Goal: Contribute content

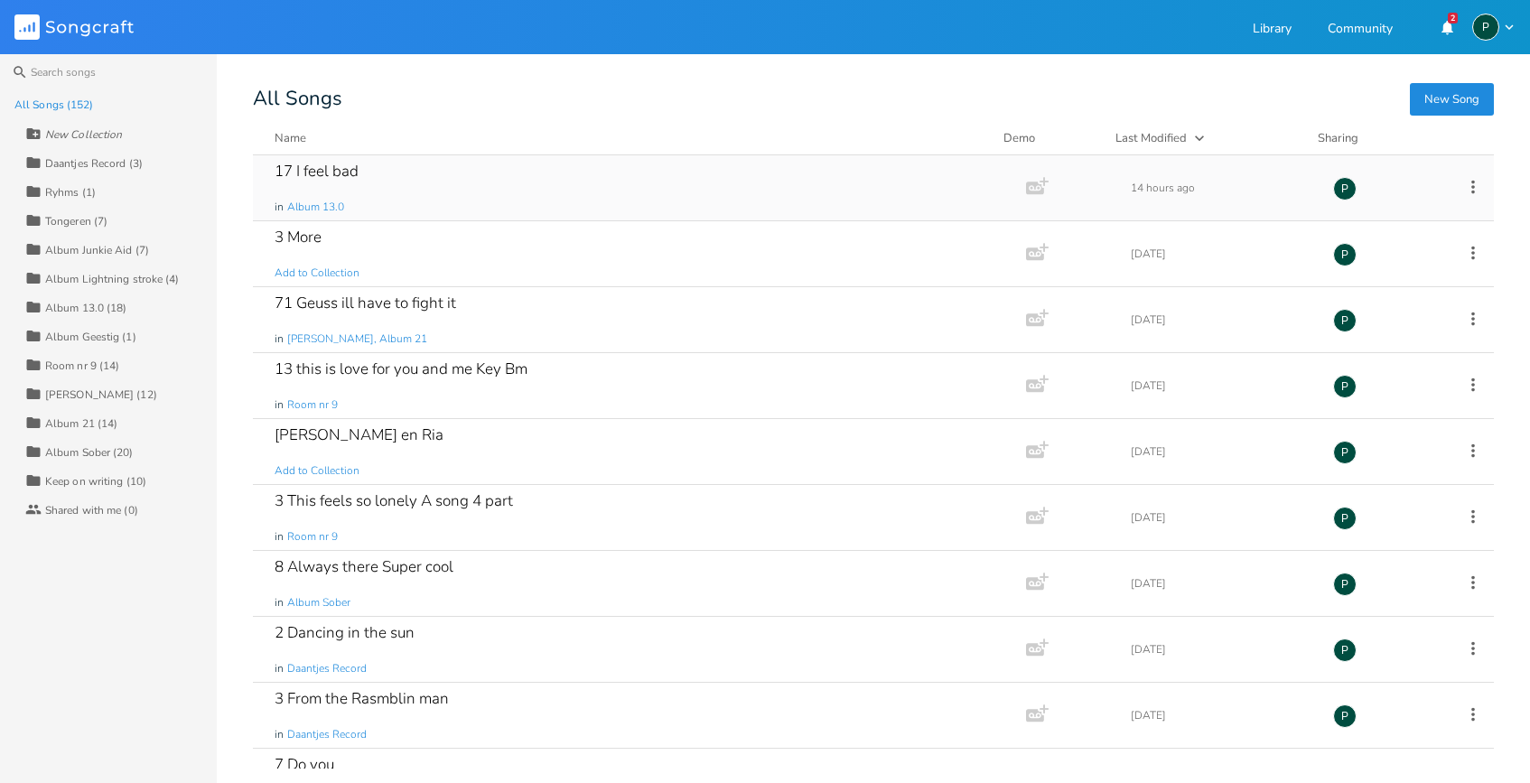
click at [332, 184] on div "17 I feel bad in Album 13.0" at bounding box center [636, 187] width 722 height 65
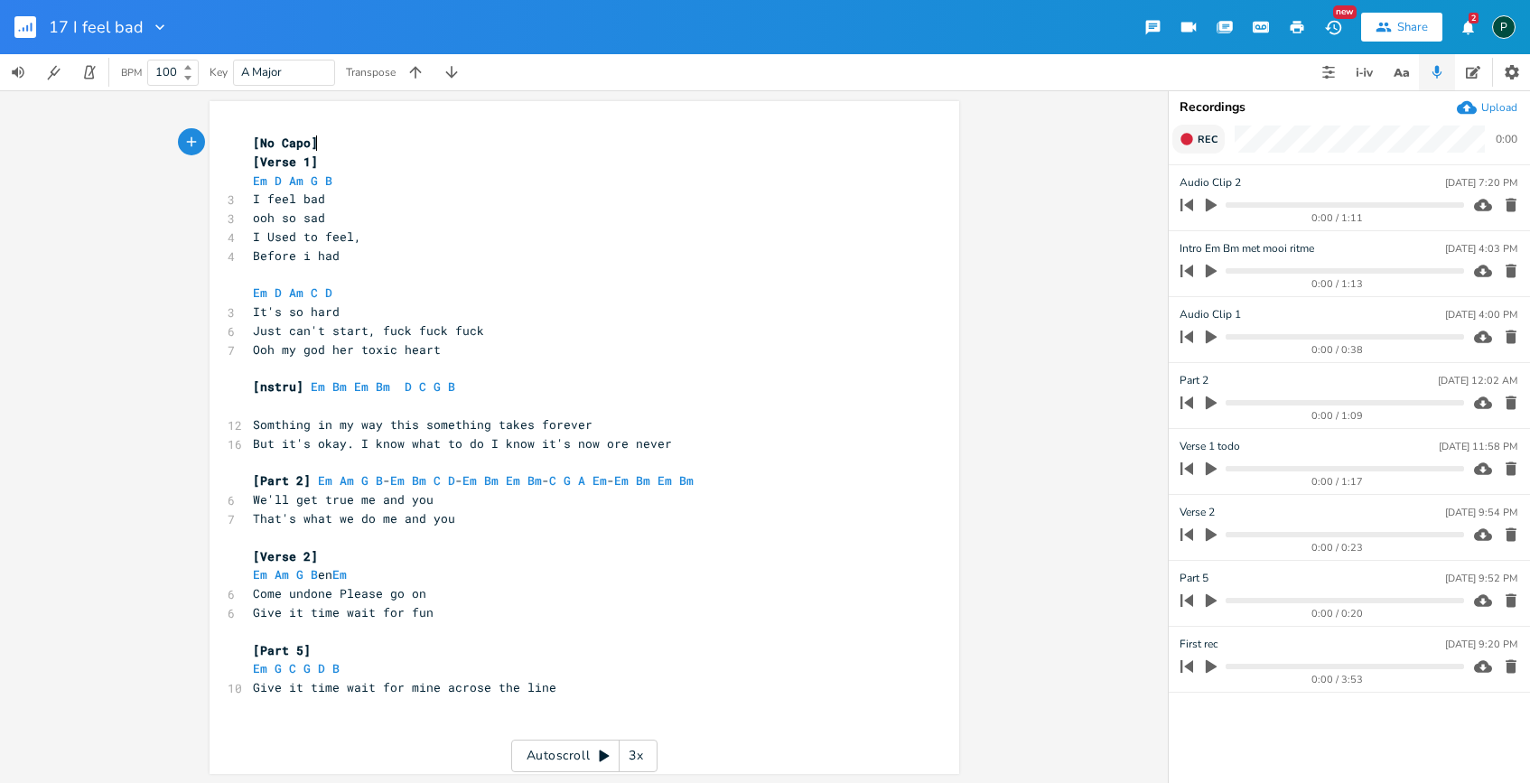
click at [1213, 151] on button "Rec" at bounding box center [1198, 139] width 52 height 29
click at [1213, 151] on button "End" at bounding box center [1198, 139] width 53 height 29
click at [1239, 181] on div "Audio Clip 3 [DATE] 12:03 PM" at bounding box center [1348, 182] width 338 height 16
type input "B Part Em D A"
click at [1251, 182] on div "B Part Em D A [DATE] 12:03 PM" at bounding box center [1348, 182] width 338 height 16
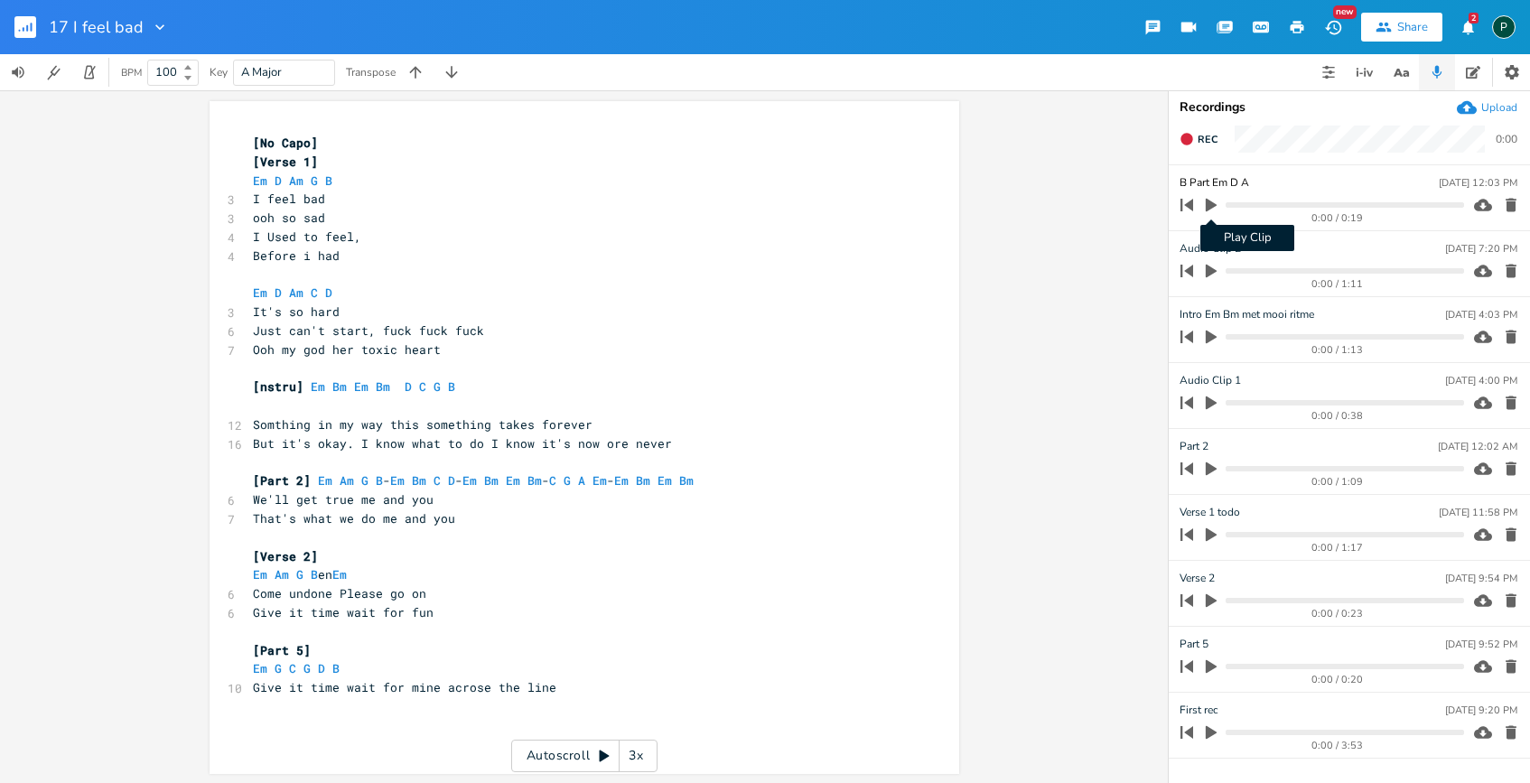
click at [1210, 206] on icon "button" at bounding box center [1210, 206] width 11 height 14
click at [1210, 206] on icon "button" at bounding box center [1211, 205] width 14 height 14
type input "B Part Em D A C G Am B Em"
drag, startPoint x: 1213, startPoint y: 182, endPoint x: 1353, endPoint y: 182, distance: 140.0
click at [1353, 182] on div "B Part Em D A C G Am B Em [DATE] 12:03 PM" at bounding box center [1348, 182] width 338 height 16
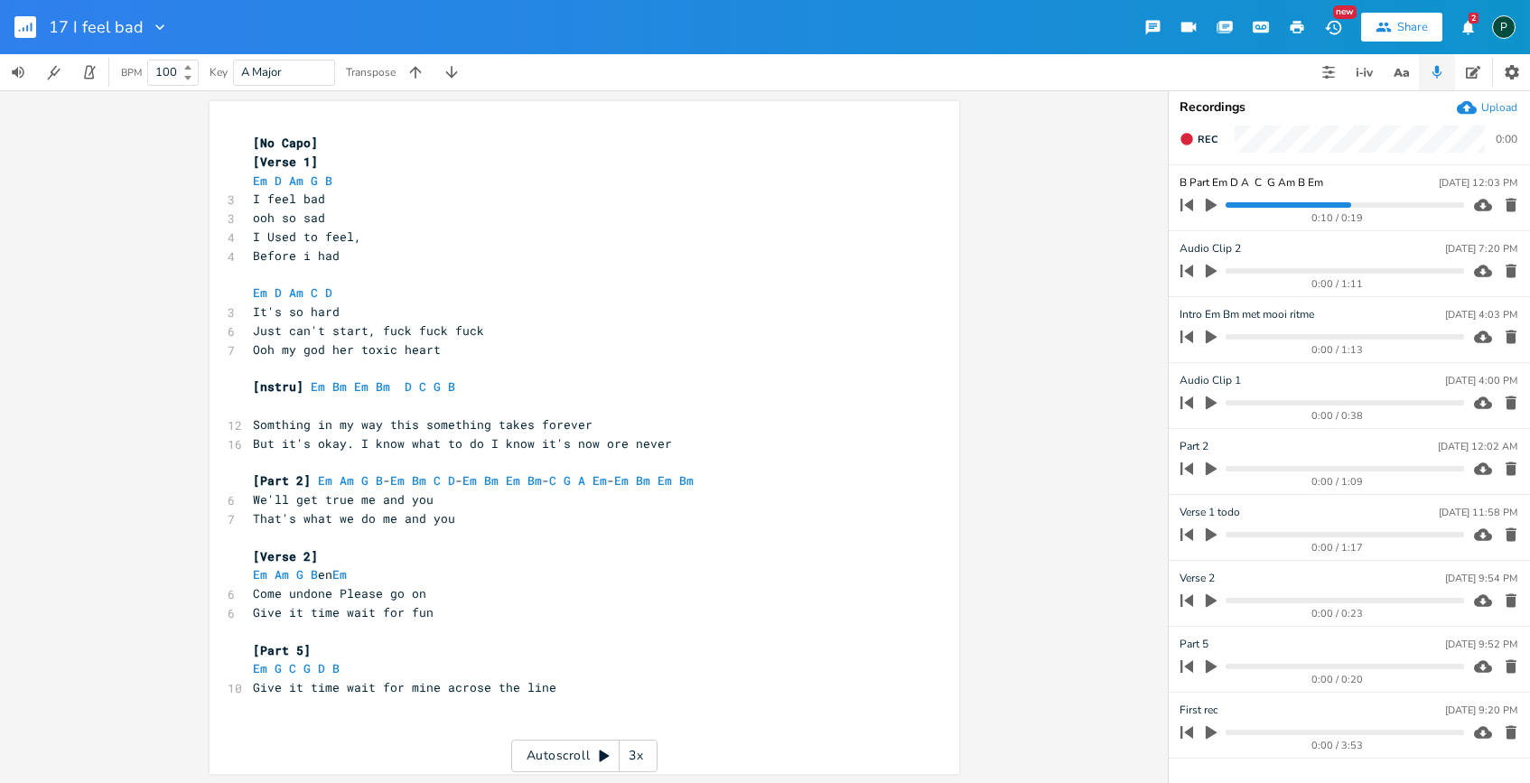
scroll to position [2, 0]
click at [319, 141] on pre "[No Capo]" at bounding box center [575, 141] width 652 height 19
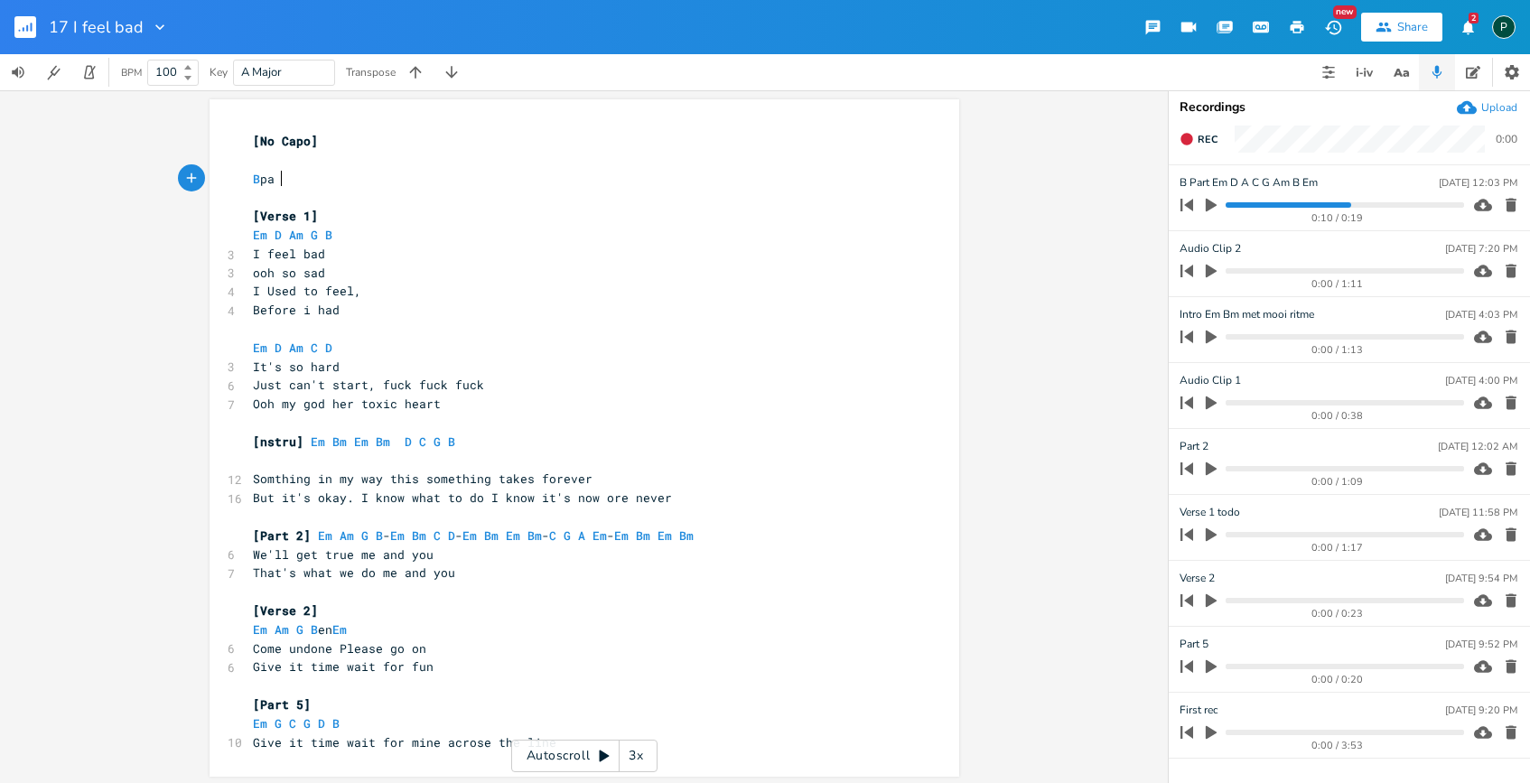
type textarea "B part"
type textarea "]"
type textarea "["
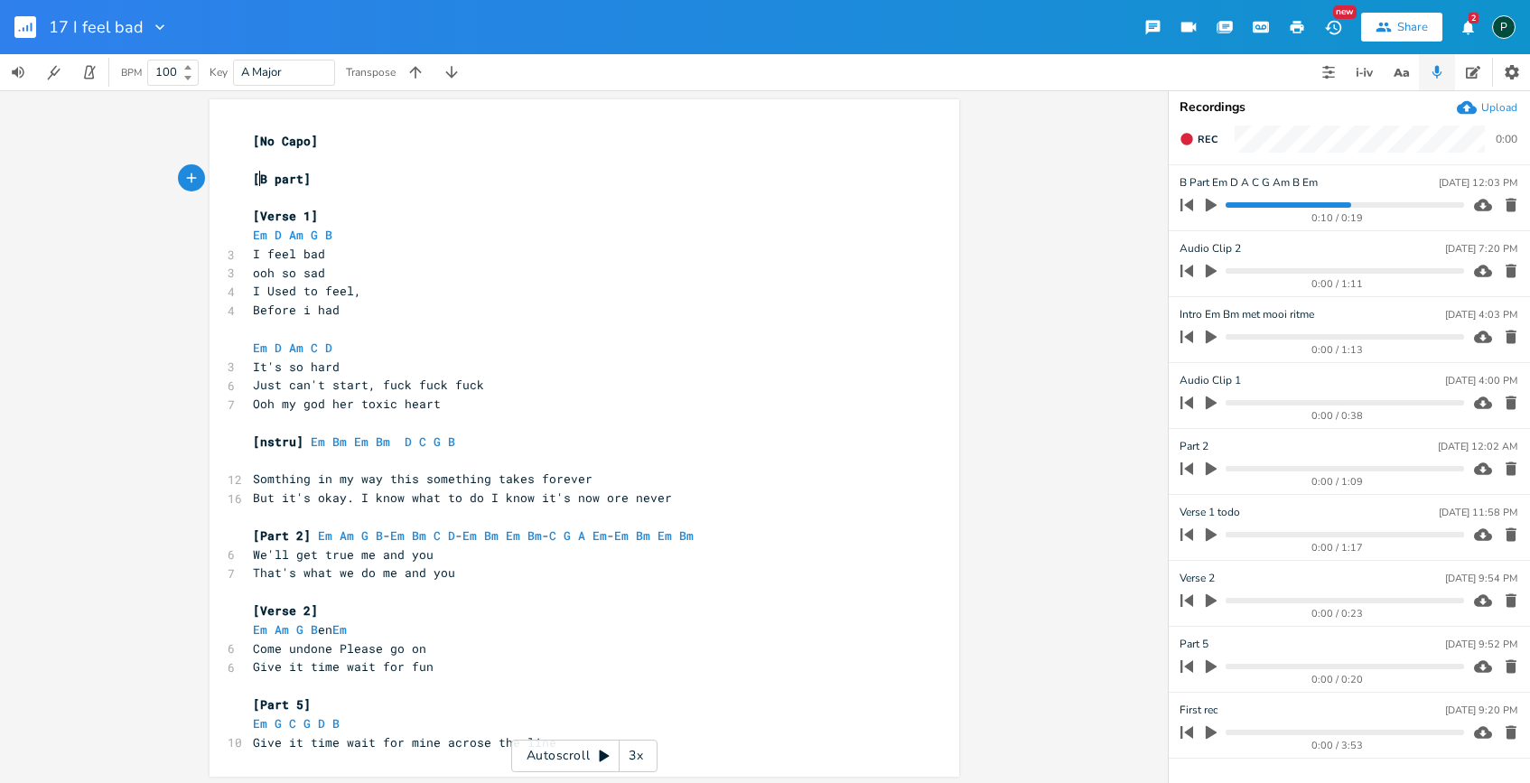
click at [340, 172] on pre "[B part]" at bounding box center [575, 179] width 652 height 19
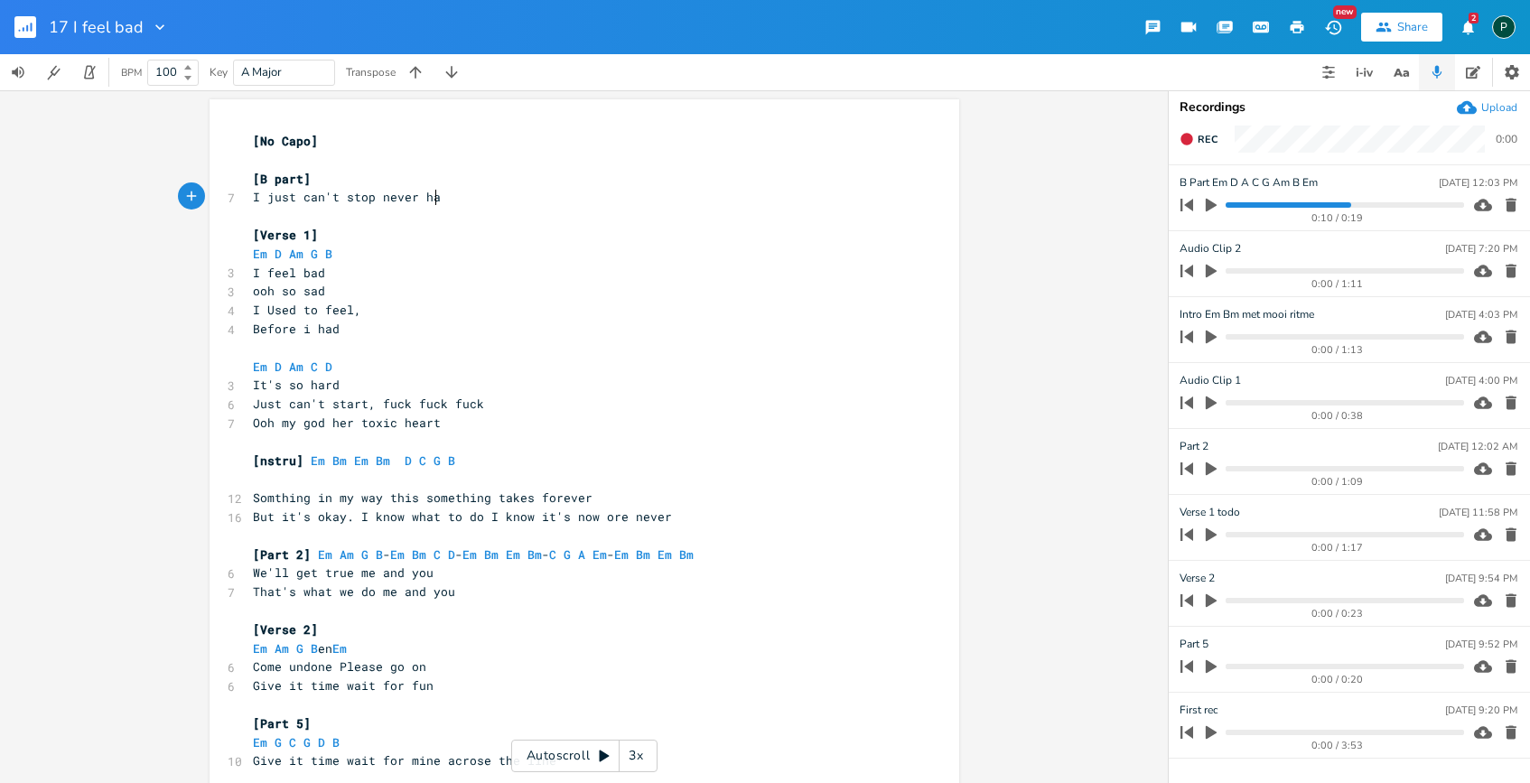
type textarea "I just can't stop never had"
type textarea "ve enough never had enough"
drag, startPoint x: 1323, startPoint y: 183, endPoint x: 1215, endPoint y: 179, distance: 108.5
click at [1197, 138] on span "Rec" at bounding box center [1207, 140] width 20 height 14
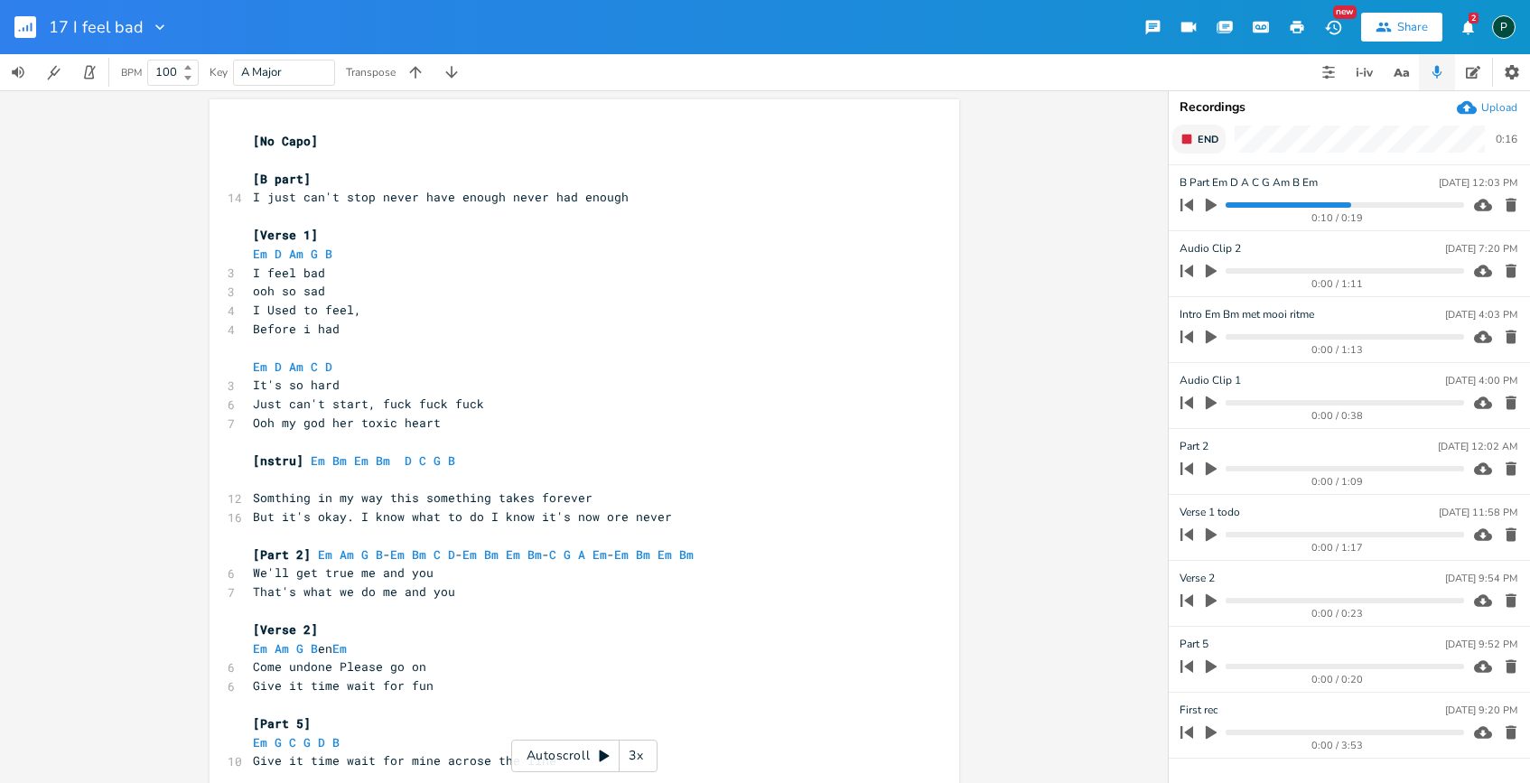
click at [1197, 138] on span "End" at bounding box center [1207, 140] width 21 height 14
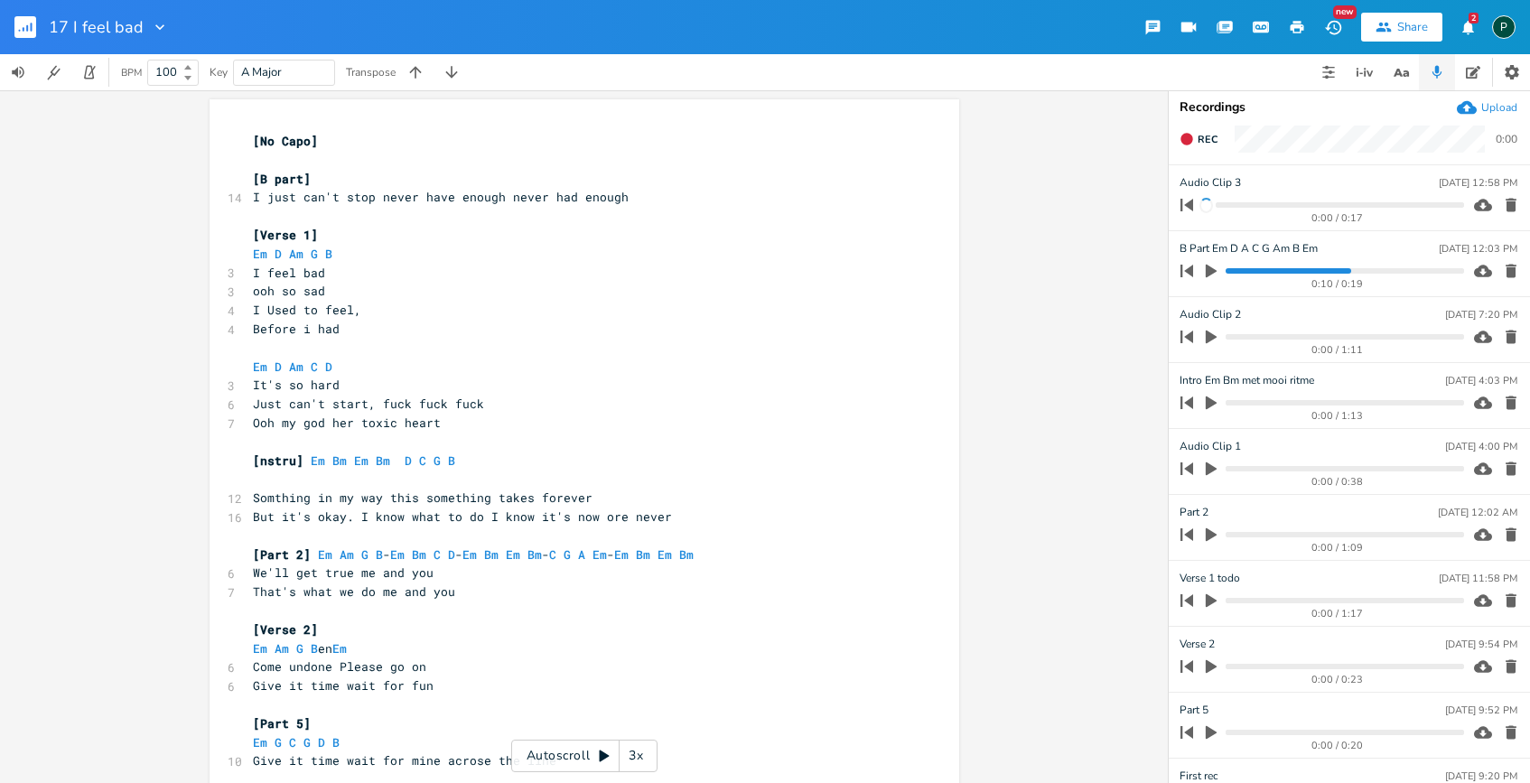
click at [1244, 179] on div "Audio Clip 3 [DATE] 12:58 PM" at bounding box center [1348, 182] width 338 height 16
click at [1187, 135] on icon "button" at bounding box center [1186, 139] width 12 height 12
click at [1187, 135] on rect "button" at bounding box center [1187, 140] width 10 height 10
click at [1193, 135] on icon "button" at bounding box center [1186, 139] width 14 height 14
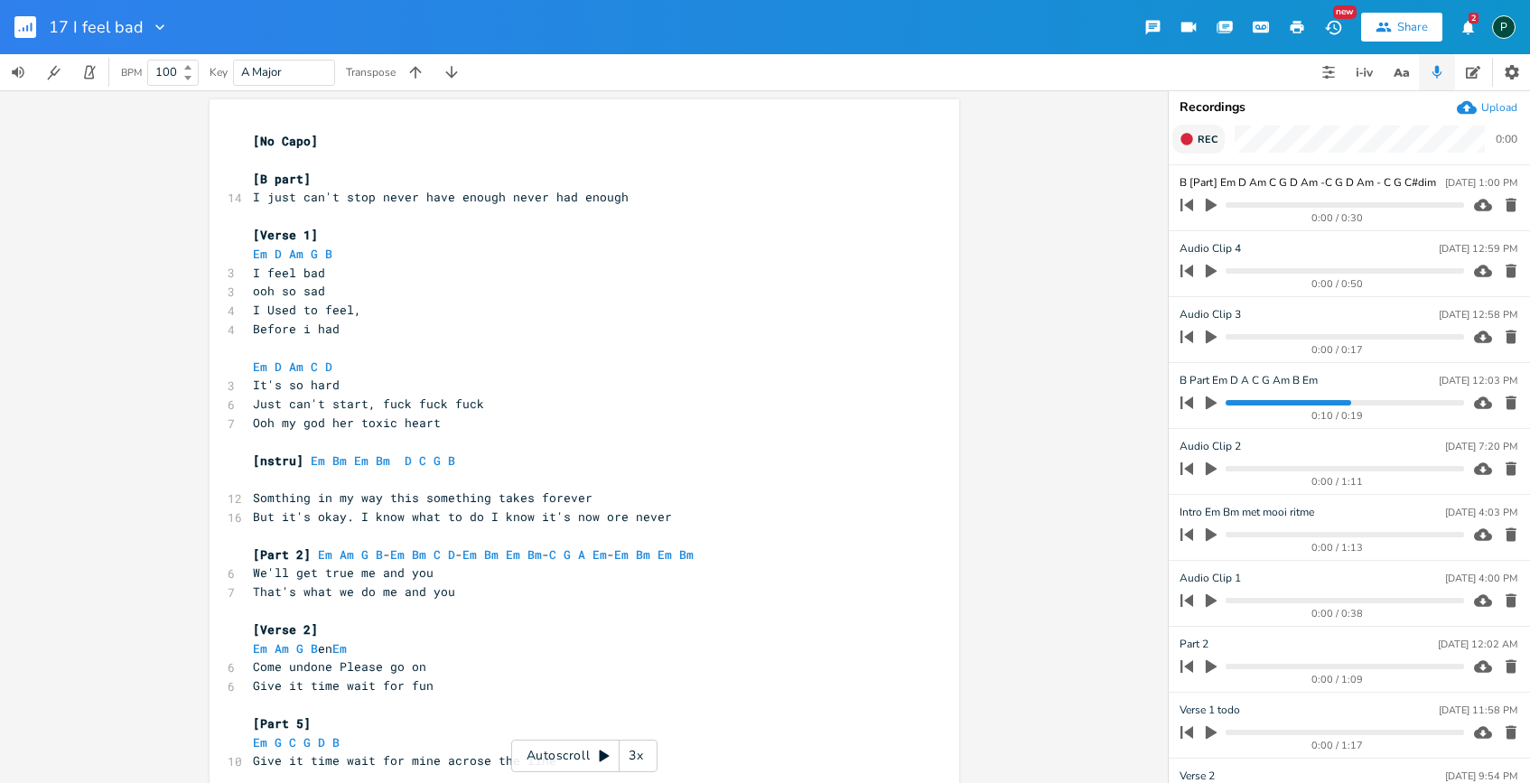
type input "B [Part] Em D Am C G D Am -C G D Am - C G C#dim B"
drag, startPoint x: 1447, startPoint y: 178, endPoint x: 1223, endPoint y: 176, distance: 224.8
click at [311, 184] on pre "[B part]" at bounding box center [575, 179] width 652 height 19
paste textarea
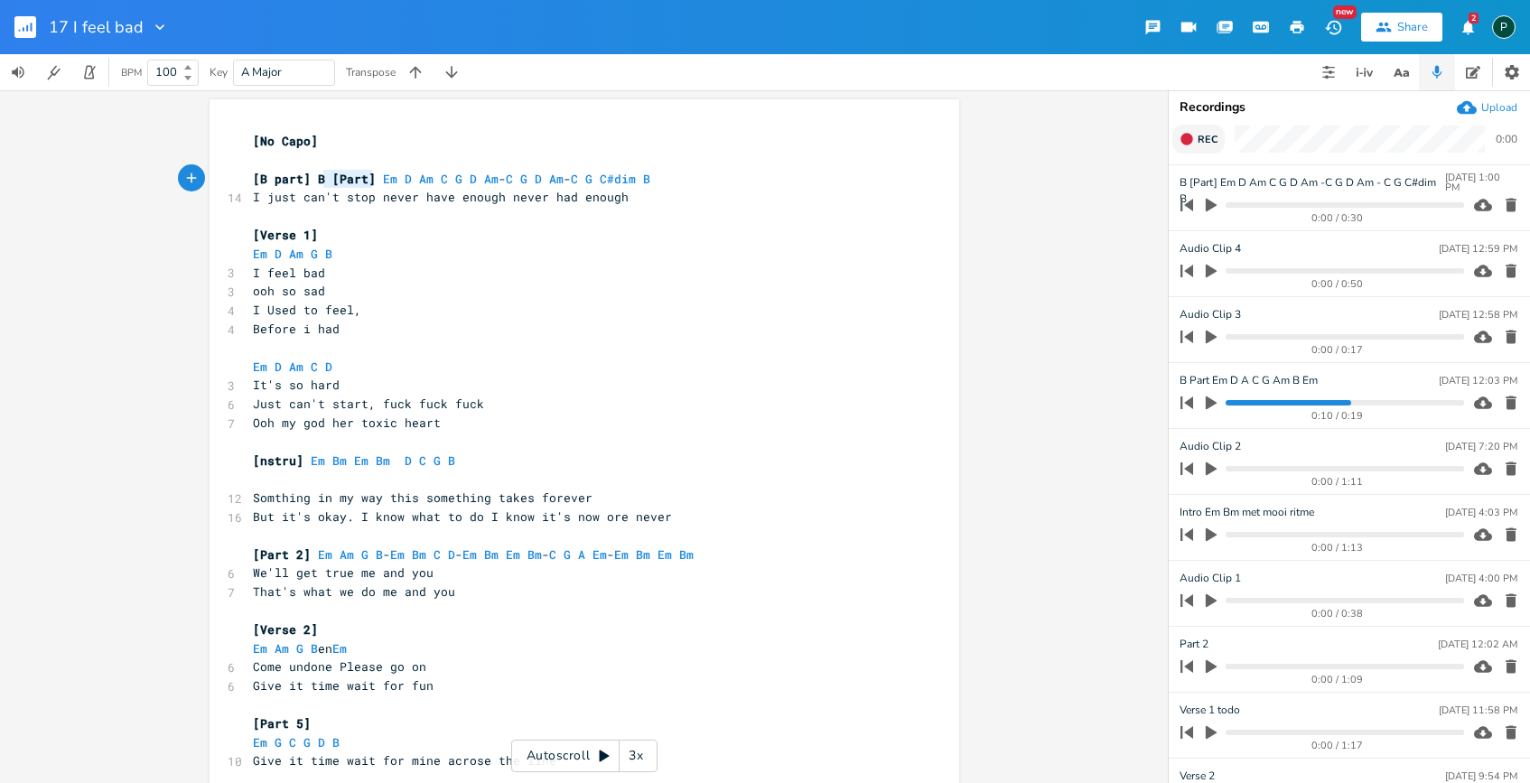
type textarea "B [Part]"
drag, startPoint x: 369, startPoint y: 173, endPoint x: 308, endPoint y: 173, distance: 61.4
click at [308, 173] on span "[B part] B [Part] Em D Am C G D Am - C G D Am - C G C#dim B" at bounding box center [451, 179] width 397 height 16
click at [646, 200] on pre "I just can't stop never have enough never had enough" at bounding box center [575, 197] width 652 height 19
type textarea ". I can't say no no i can't say no"
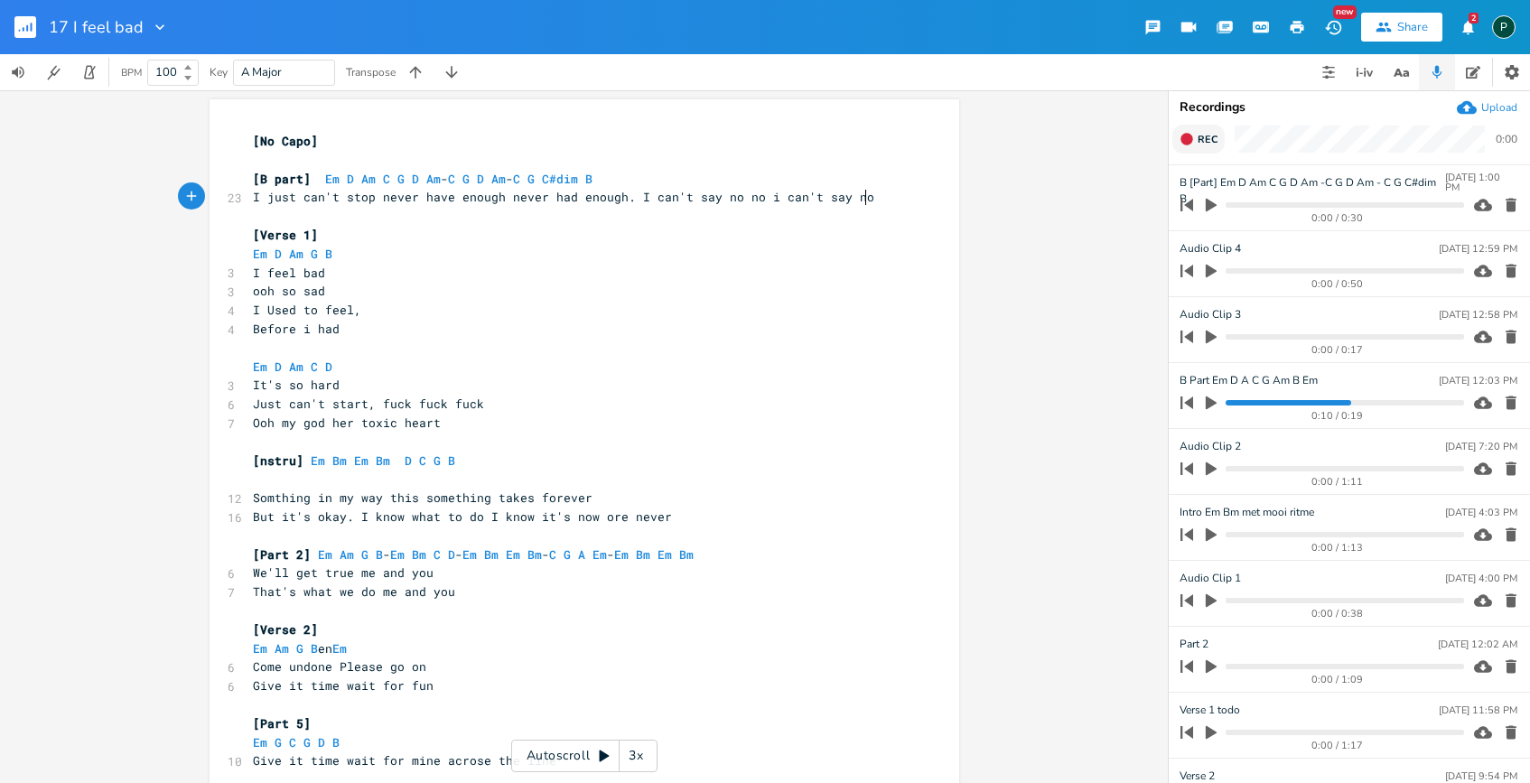
scroll to position [0, 167]
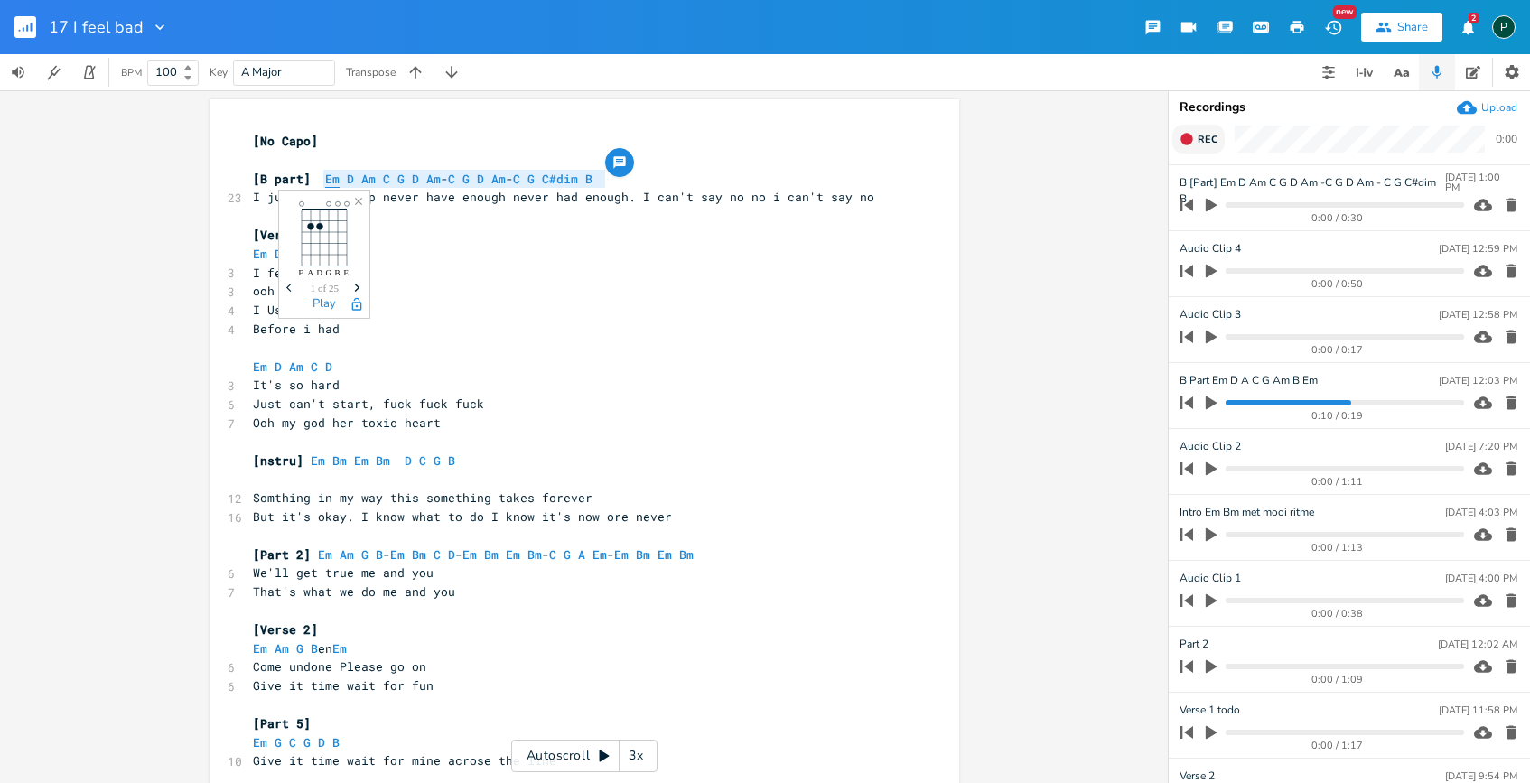
drag, startPoint x: 617, startPoint y: 178, endPoint x: 320, endPoint y: 180, distance: 297.1
click at [320, 180] on pre "[B part] Em D Am C G D Am - C G D Am - C G C#dim B" at bounding box center [575, 179] width 652 height 19
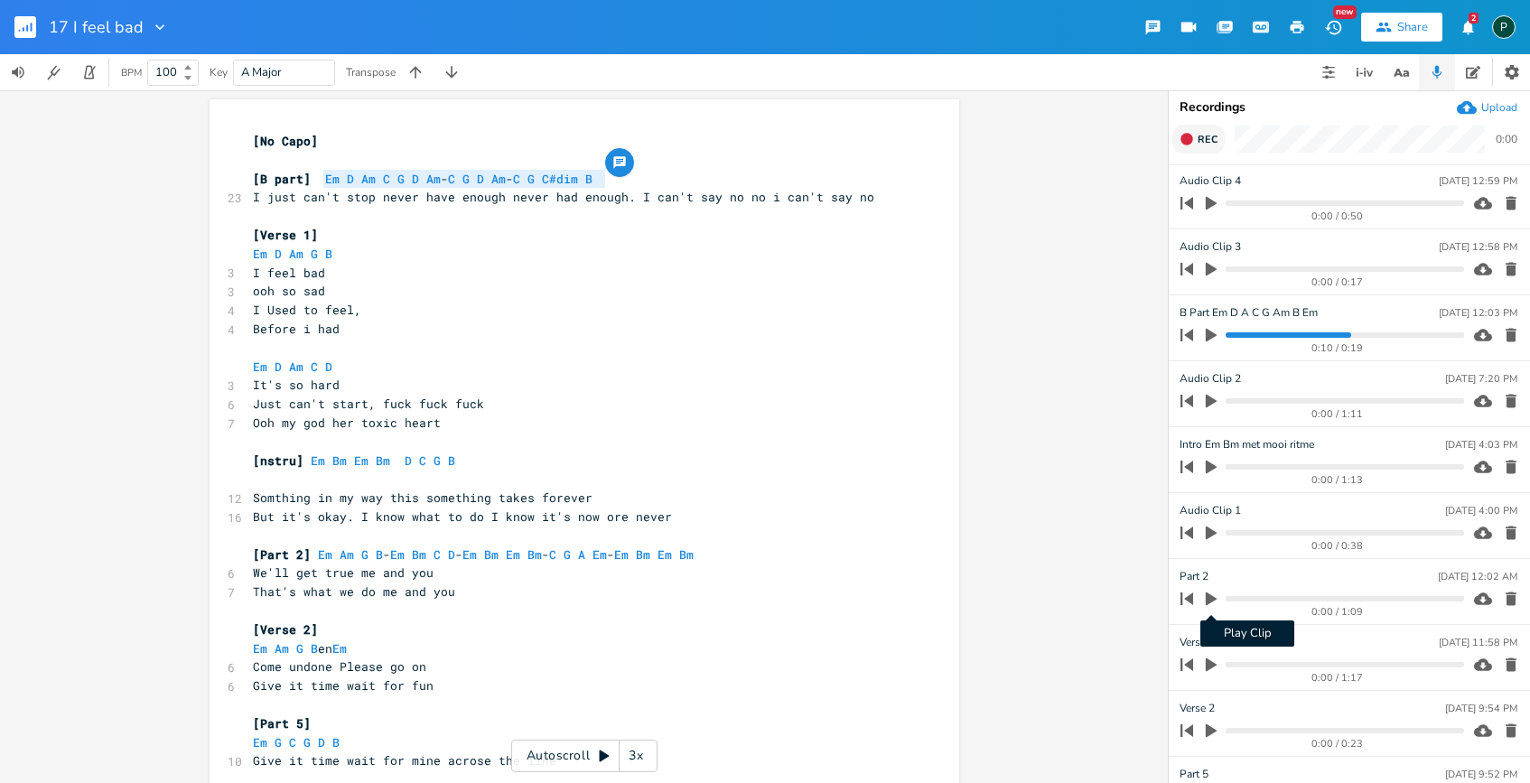
scroll to position [174, 0]
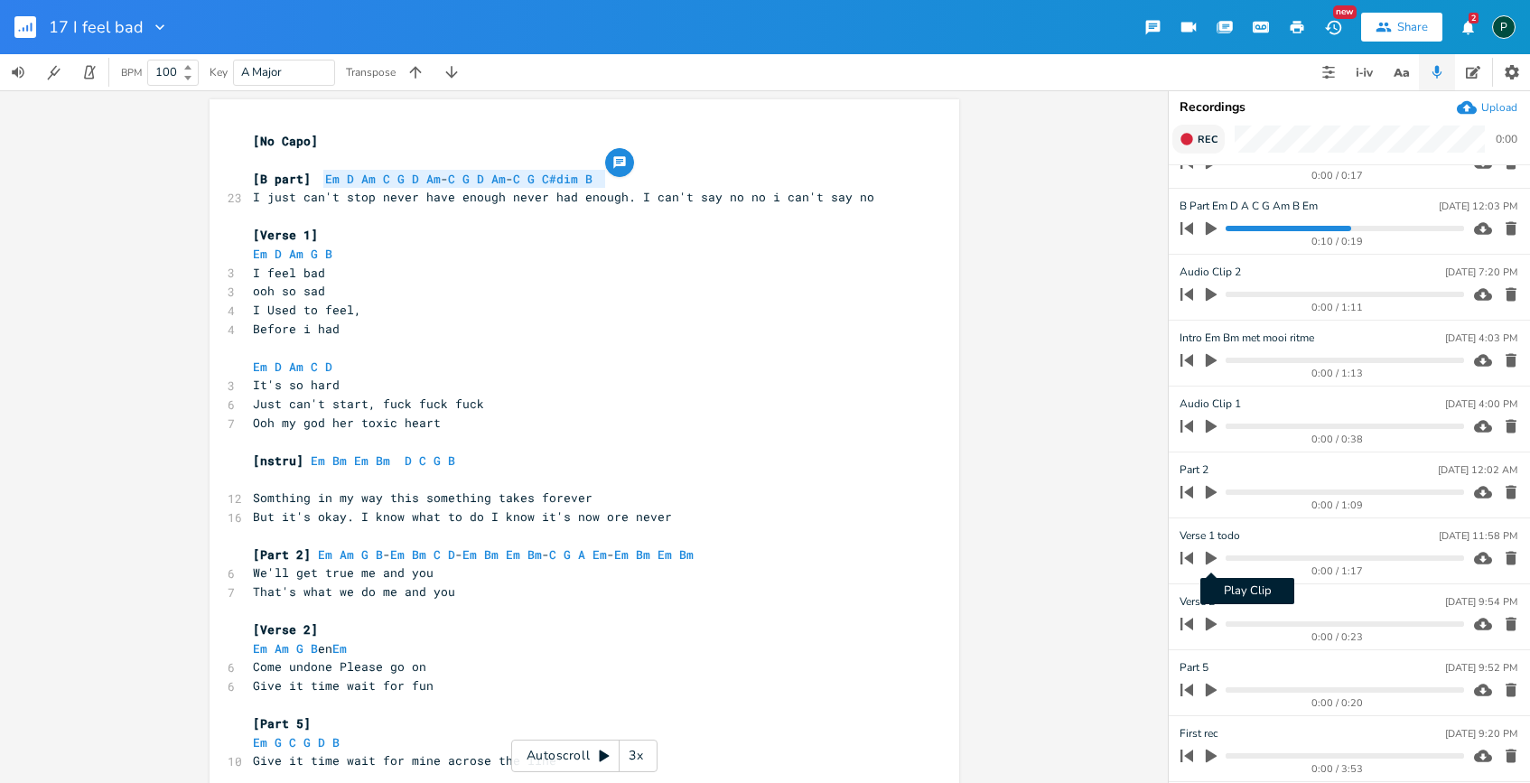
type textarea "Em D Am C G D Am -C G D Am - C G C#dim B"
click at [1210, 558] on icon "button" at bounding box center [1210, 559] width 11 height 14
click at [1210, 558] on icon "button" at bounding box center [1211, 558] width 14 height 14
